Goal: Information Seeking & Learning: Learn about a topic

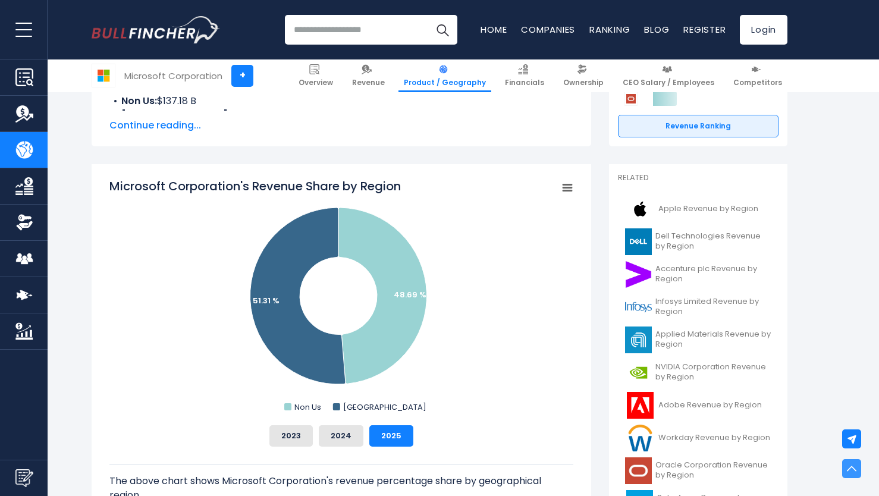
scroll to position [178, 0]
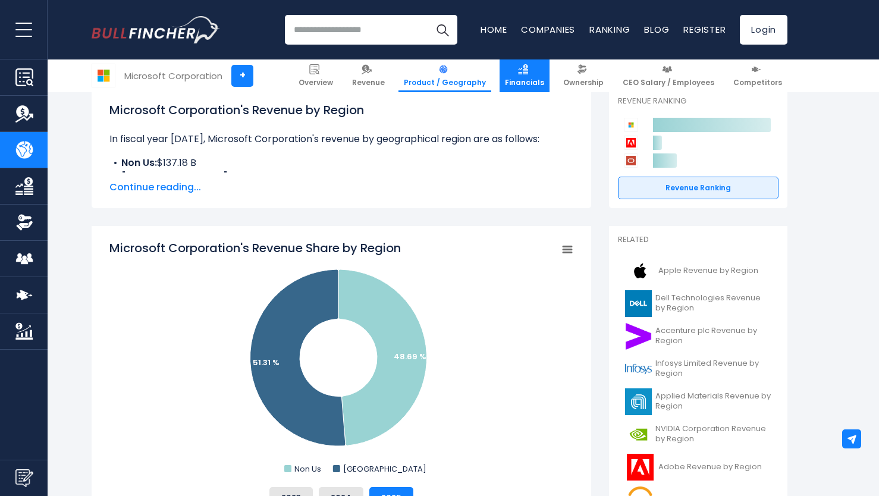
click at [528, 84] on span "Financials" at bounding box center [524, 83] width 39 height 10
click at [541, 71] on link "Financials" at bounding box center [525, 75] width 50 height 33
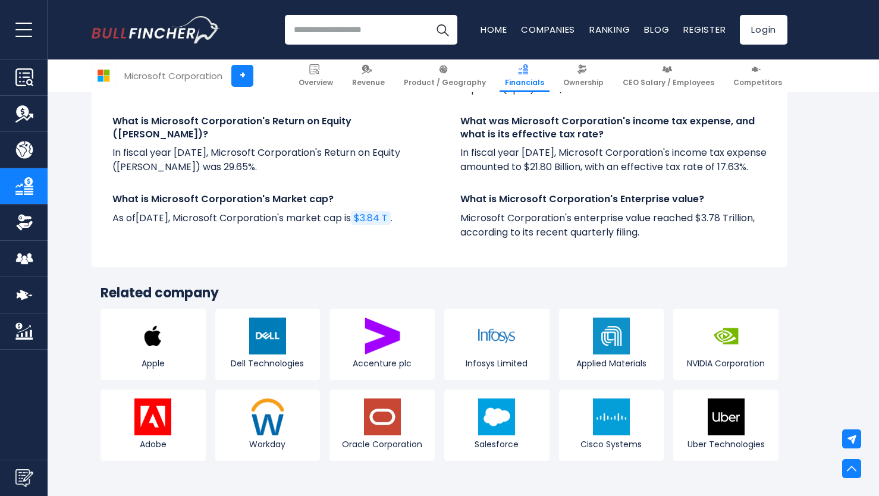
scroll to position [3153, 0]
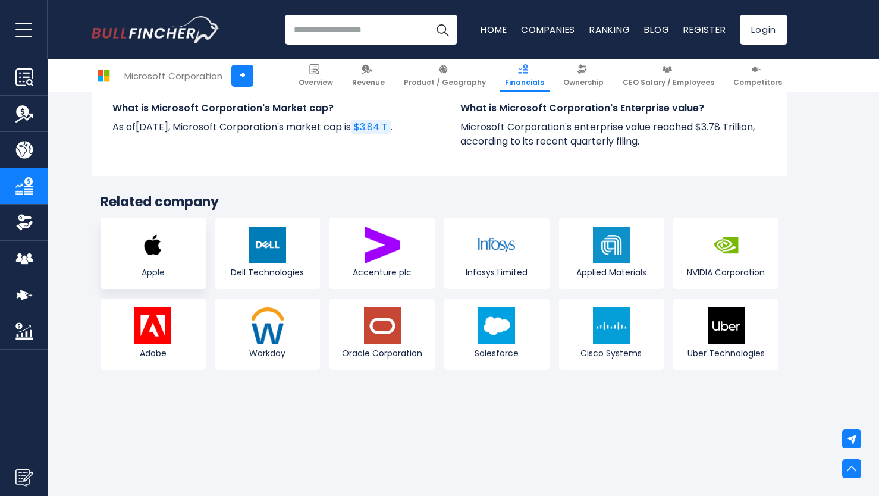
click at [163, 259] on img at bounding box center [152, 245] width 37 height 37
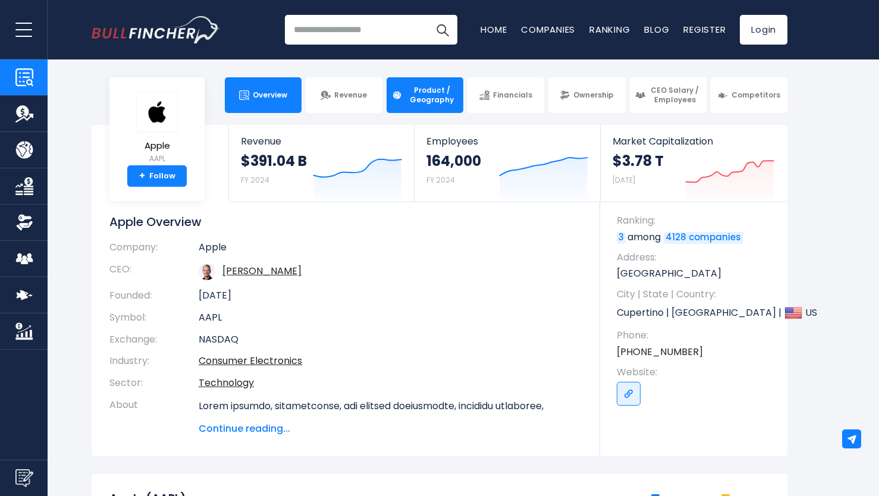
click at [410, 98] on span "Product / Geography" at bounding box center [432, 95] width 52 height 18
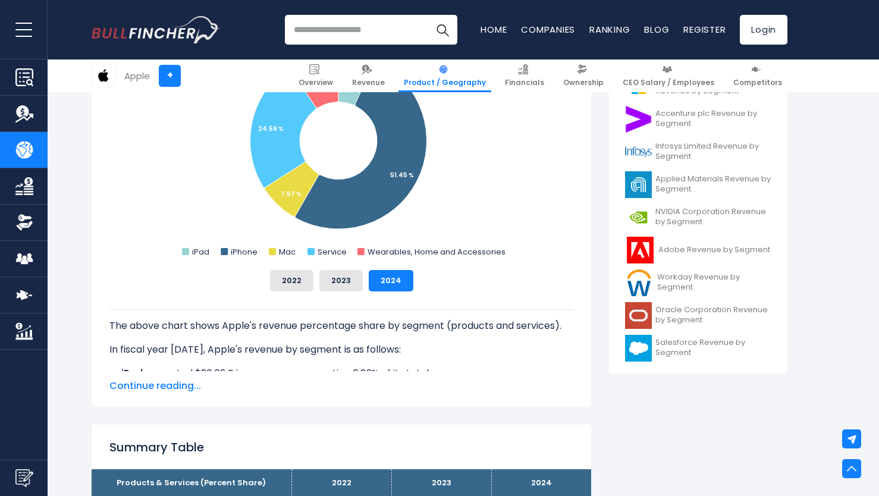
scroll to position [297, 0]
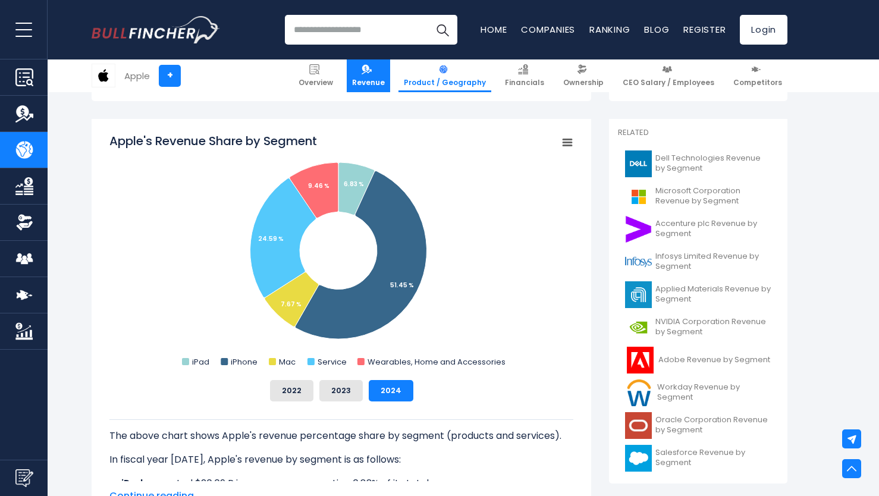
click at [377, 81] on span "Revenue" at bounding box center [368, 83] width 33 height 10
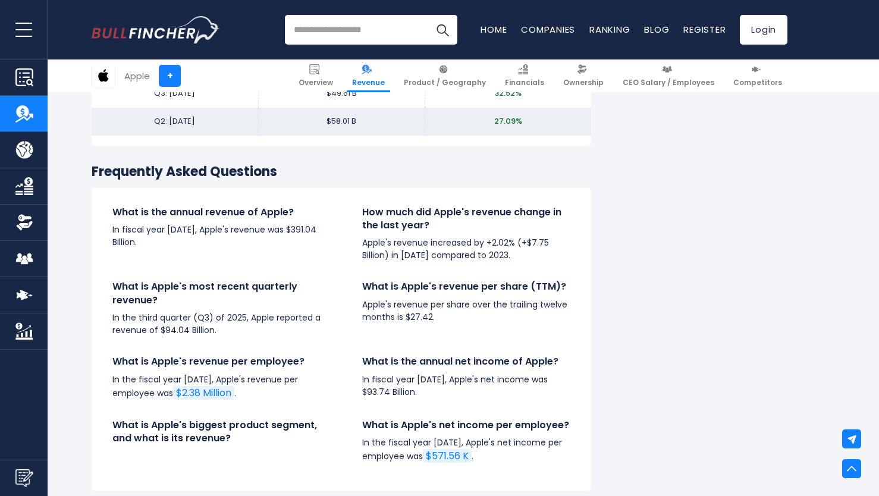
scroll to position [2677, 0]
